Goal: Task Accomplishment & Management: Use online tool/utility

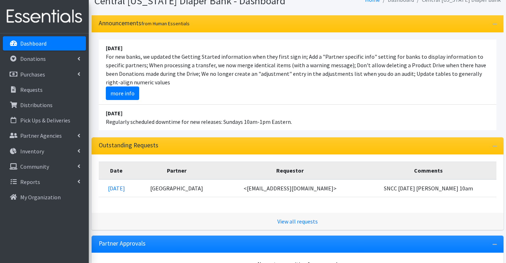
scroll to position [107, 0]
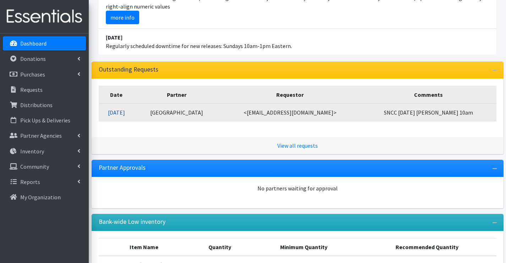
click at [125, 110] on link "08/18/2025" at bounding box center [116, 112] width 17 height 7
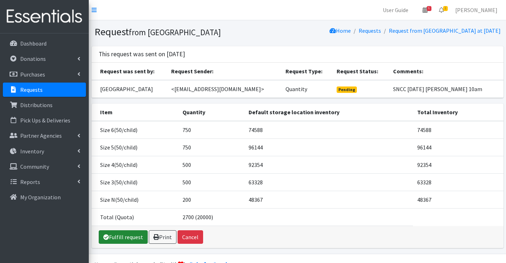
click at [120, 243] on link "Fulfill request" at bounding box center [123, 236] width 49 height 13
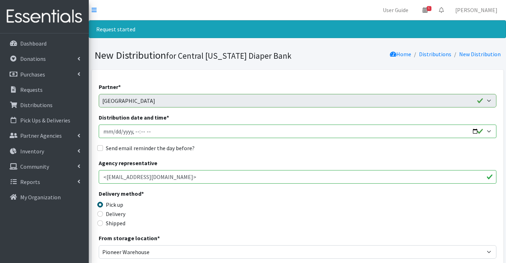
click at [113, 131] on input "Distribution date and time *" at bounding box center [298, 130] width 398 height 13
type input "2025-08-21T09:15"
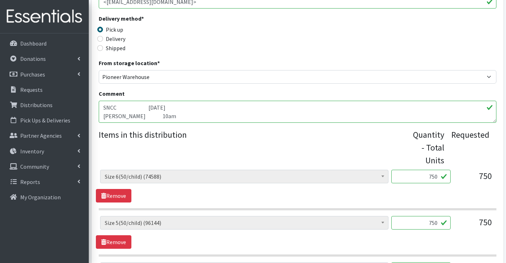
scroll to position [178, 0]
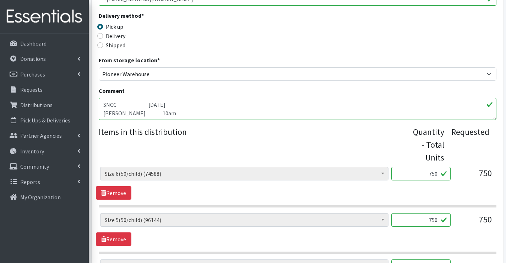
drag, startPoint x: 187, startPoint y: 115, endPoint x: 92, endPoint y: 100, distance: 96.1
click at [92, 100] on div "Partner * All Saints Church Baby Momma Association Bellegrove Missionary Baptis…" at bounding box center [298, 171] width 412 height 559
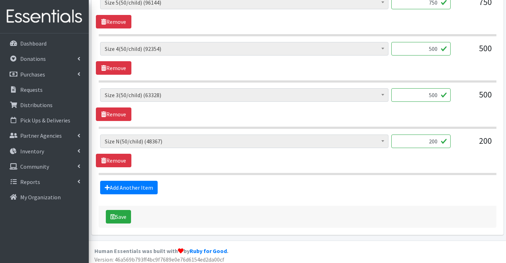
scroll to position [399, 0]
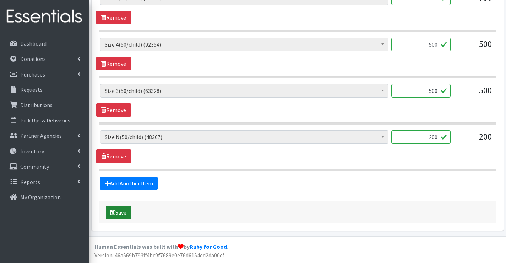
click at [121, 214] on button "Save" at bounding box center [118, 211] width 25 height 13
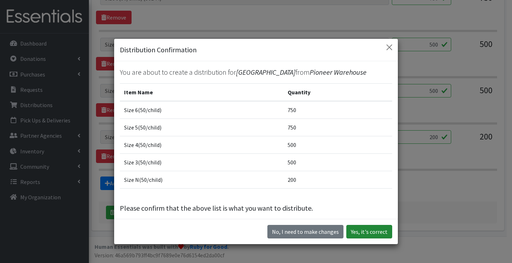
click at [349, 231] on button "Yes, it's correct" at bounding box center [369, 230] width 46 height 13
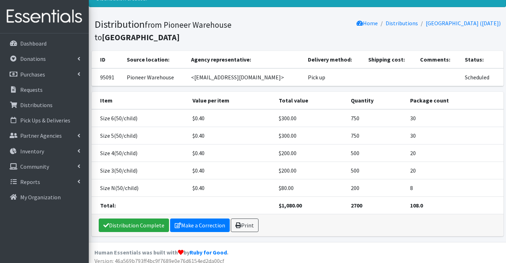
scroll to position [60, 0]
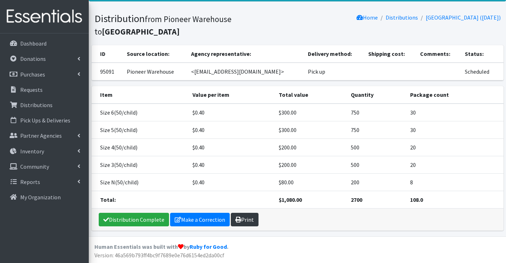
click at [245, 218] on link "Print" at bounding box center [245, 218] width 28 height 13
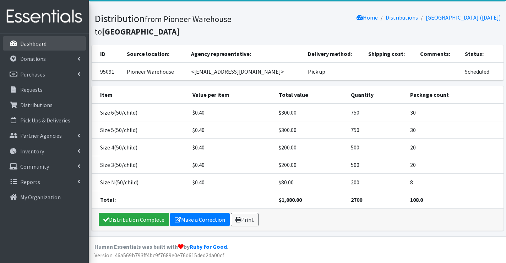
click at [28, 44] on p "Dashboard" at bounding box center [33, 43] width 26 height 7
